Goal: Complete application form

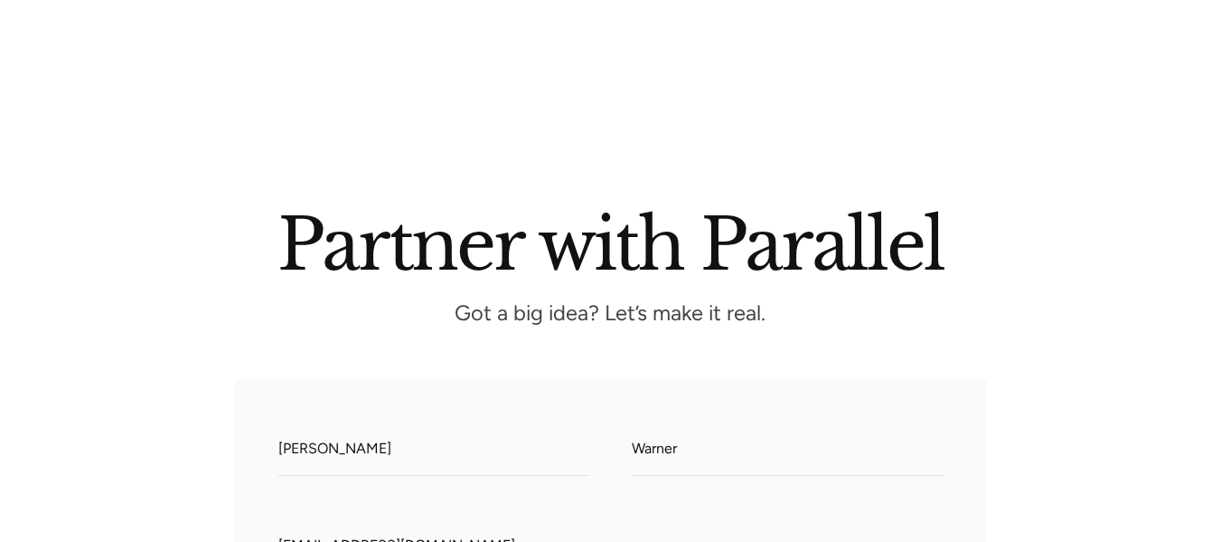
select select "Somewhere in between"
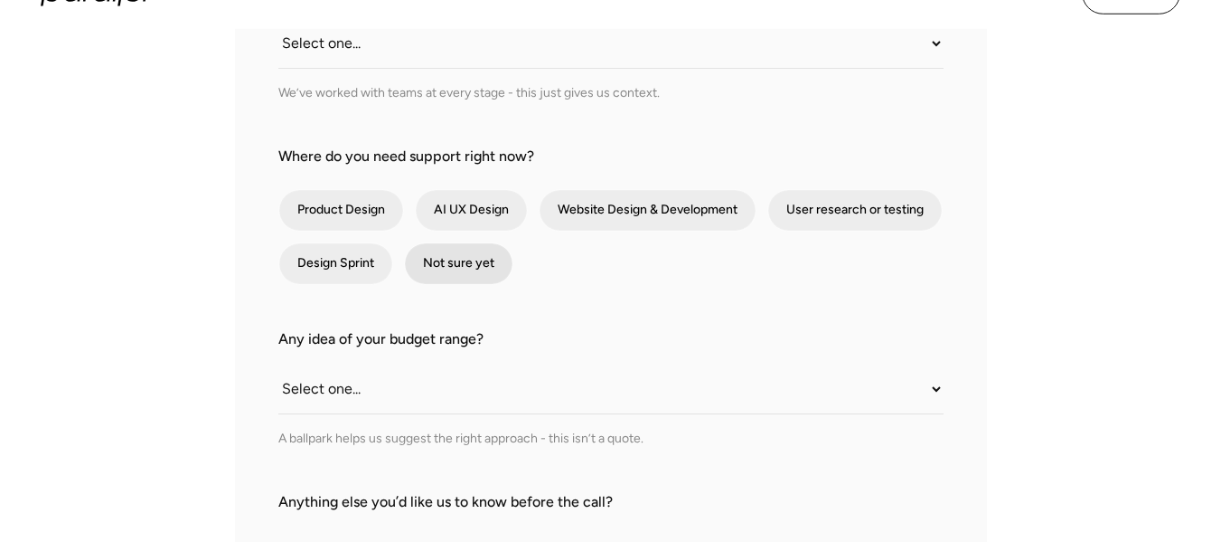
click at [441, 270] on div "contact-form" at bounding box center [459, 263] width 108 height 41
click at [435, 269] on input "Not sure yet" at bounding box center [429, 264] width 12 height 12
checkbox input "true"
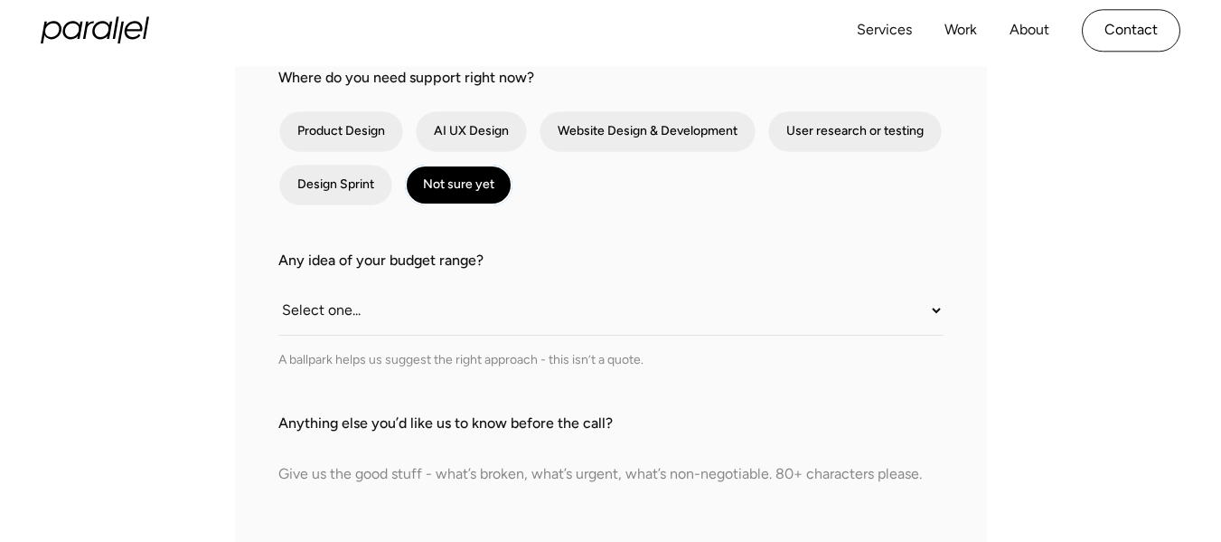
scroll to position [813, 0]
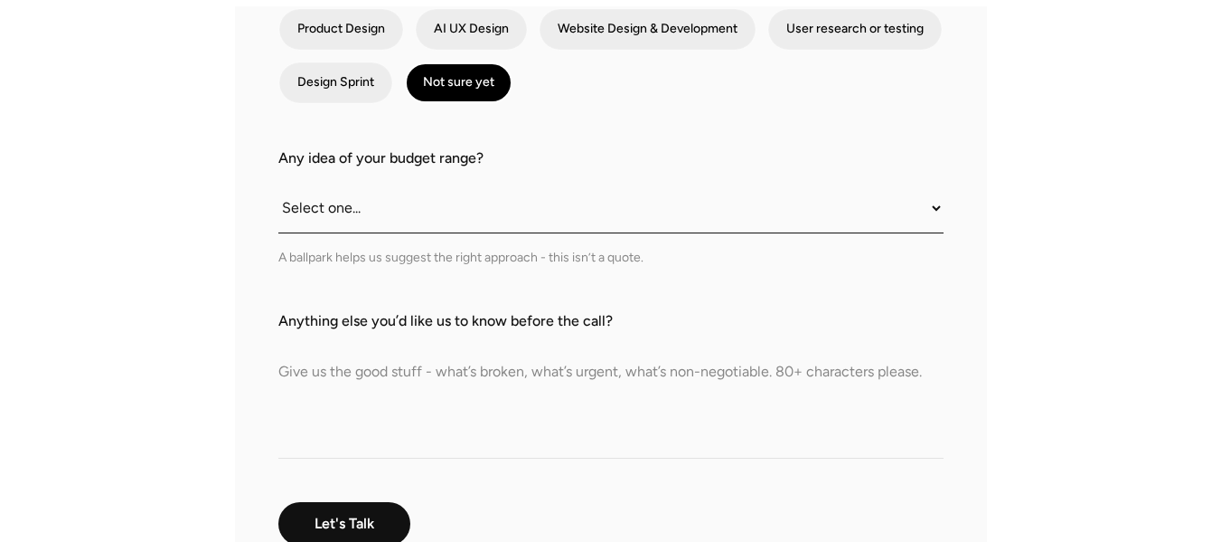
click at [438, 225] on select "Select one... Under $10K $10K–$25K $25K–$50K $50K+" at bounding box center [610, 209] width 665 height 50
click at [235, 385] on div "What do we call you? [PERSON_NAME] What do we call you? Warner Company Email [E…" at bounding box center [611, 99] width 752 height 1066
click at [257, 383] on div "What do we call you? [PERSON_NAME] What do we call you? Warner Company Email [E…" at bounding box center [611, 99] width 752 height 1066
click at [365, 382] on textarea "Anything else you’d like us to know before the call?" at bounding box center [610, 395] width 665 height 127
paste textarea "Hi there, A professional development plan is essential for success, as it sets …"
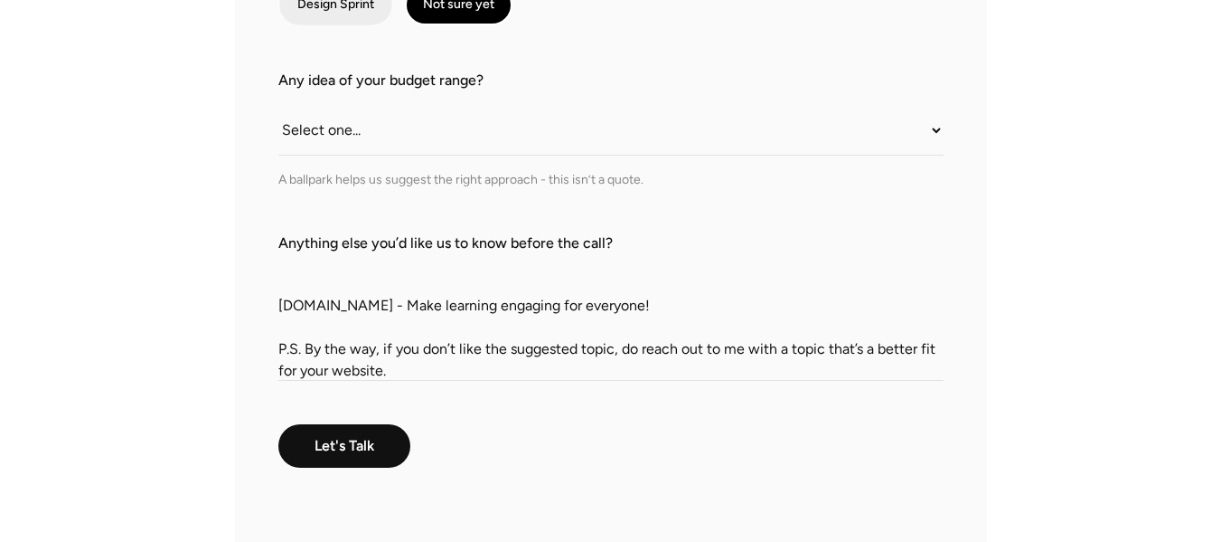
scroll to position [994, 0]
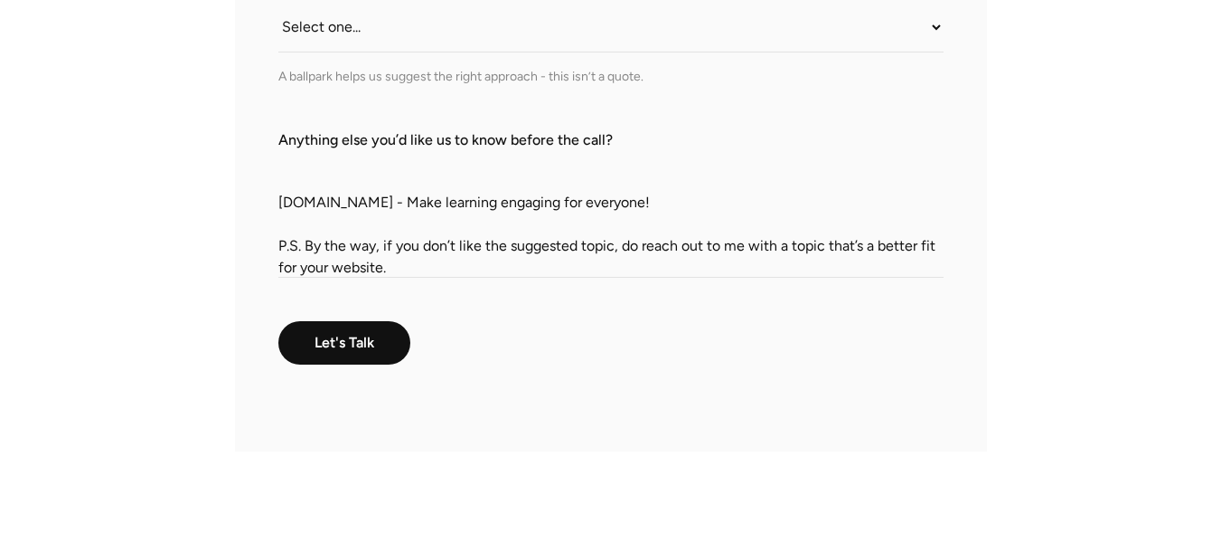
type textarea "Hi there, A professional development plan is essential for success, as it sets …"
